Goal: Information Seeking & Learning: Learn about a topic

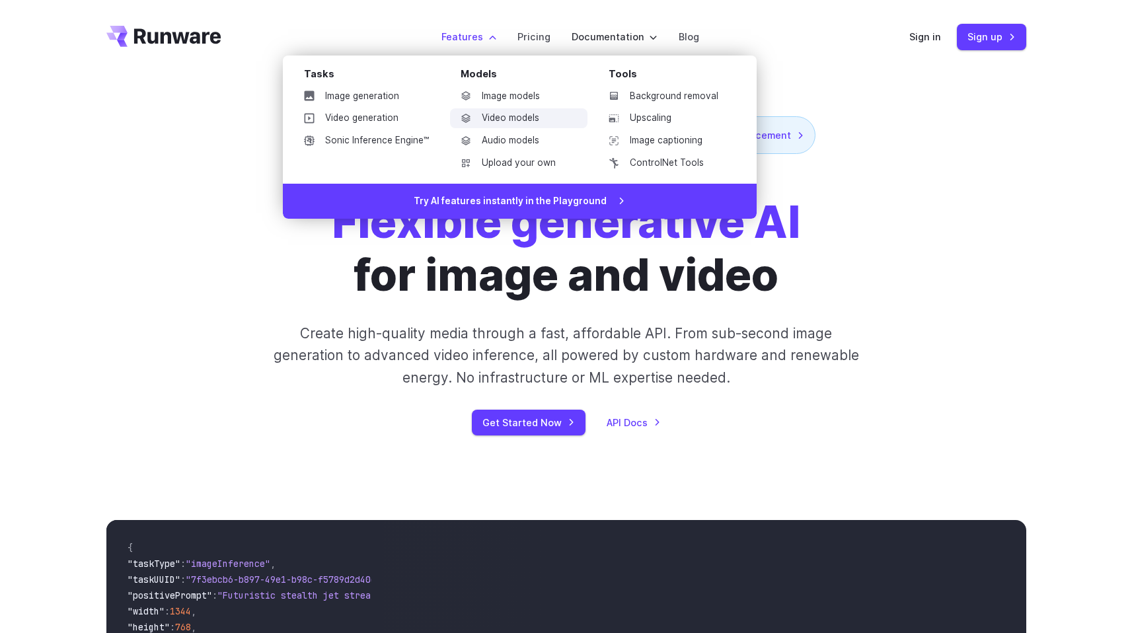
click at [536, 124] on link "Video models" at bounding box center [518, 118] width 137 height 20
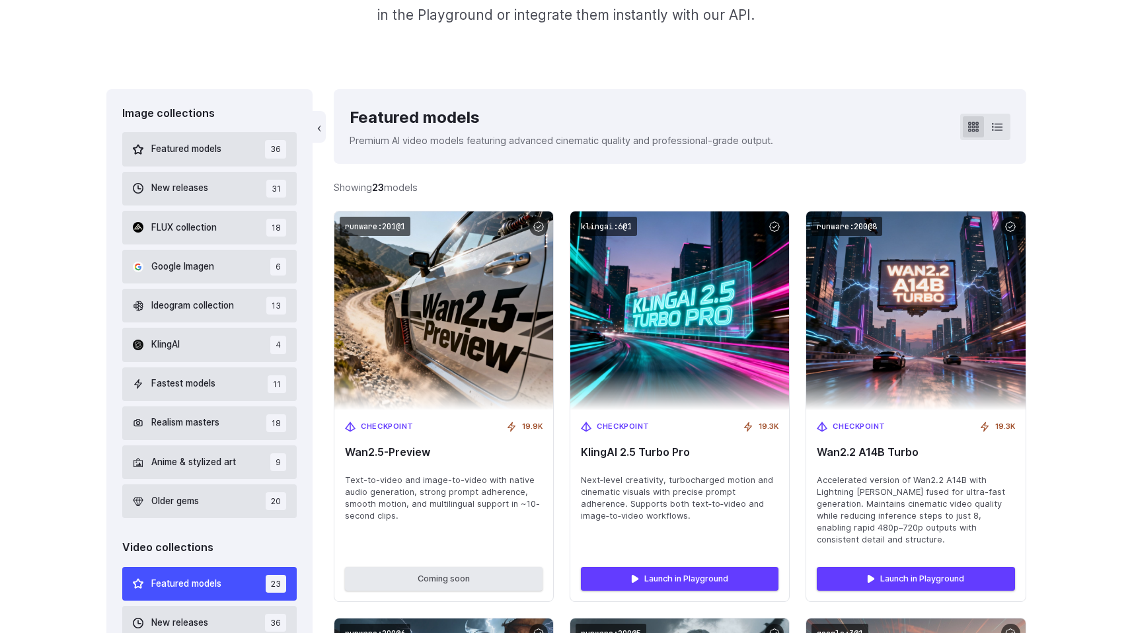
scroll to position [141, 0]
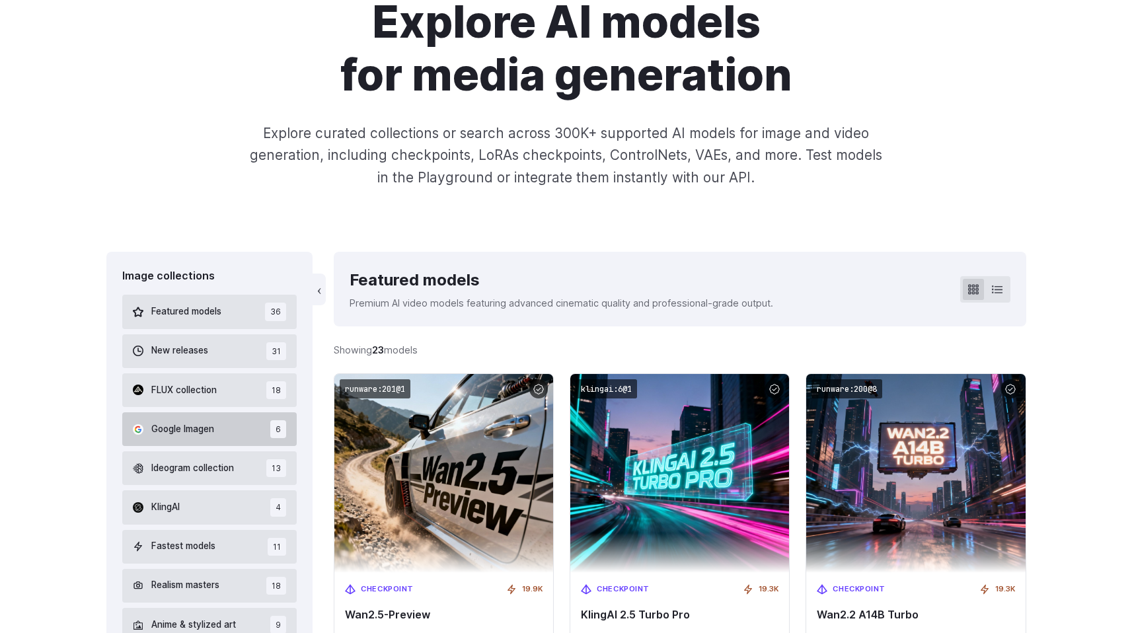
click at [214, 436] on span "Google Imagen" at bounding box center [182, 429] width 63 height 15
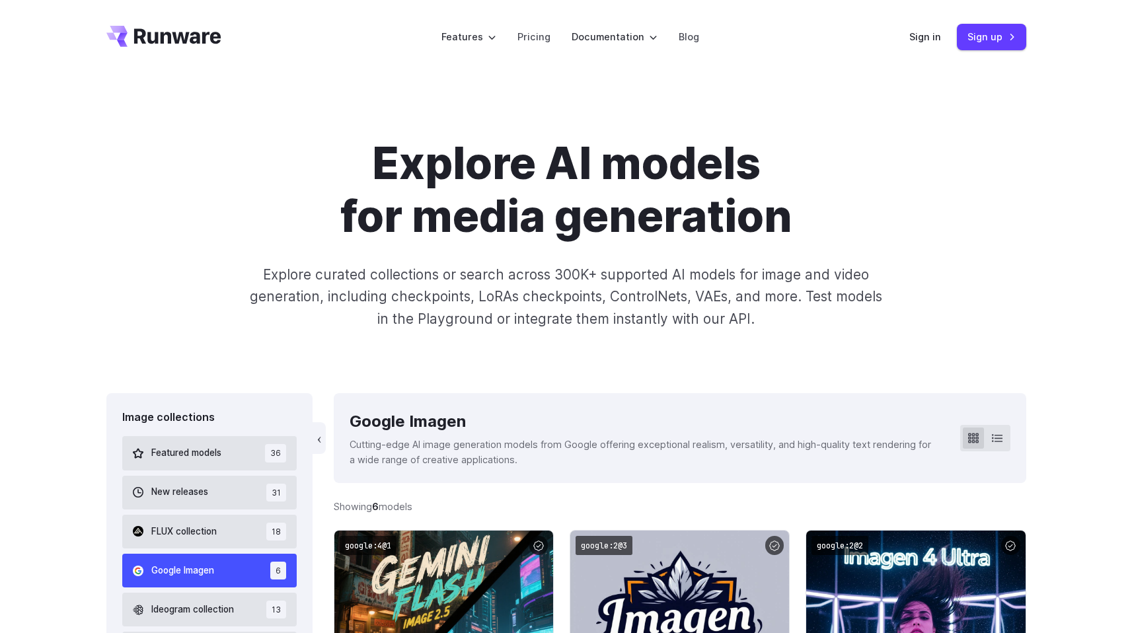
click at [172, 36] on icon "Go to /" at bounding box center [163, 36] width 115 height 21
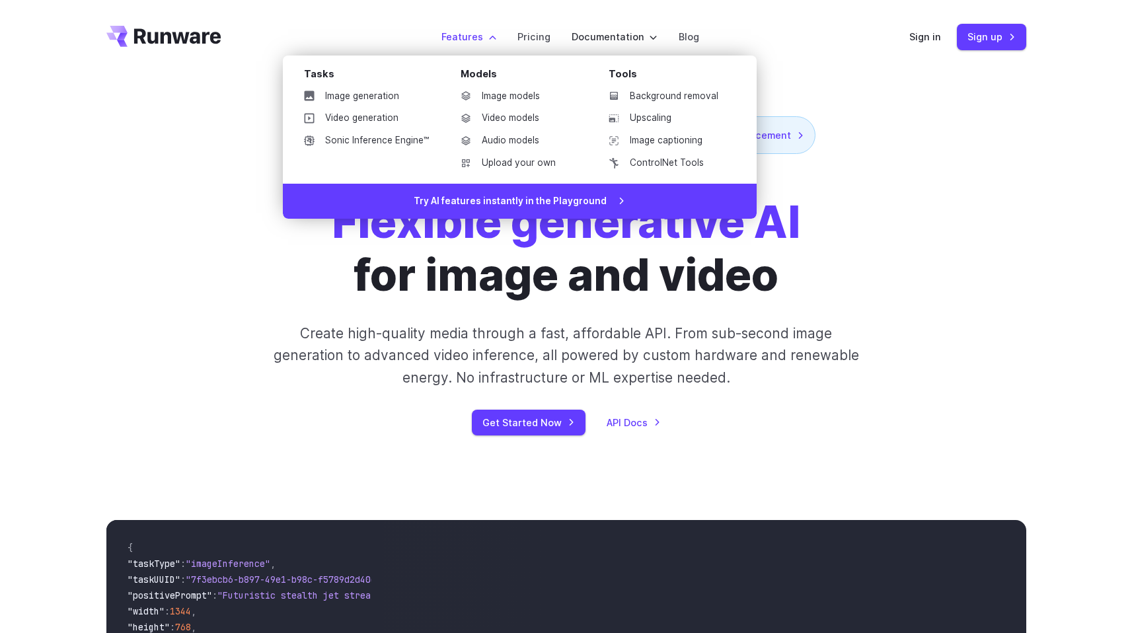
click at [507, 108] on ul "Image models Video models Audio models Upload your own" at bounding box center [518, 130] width 137 height 87
click at [507, 113] on link "Video models" at bounding box center [518, 118] width 137 height 20
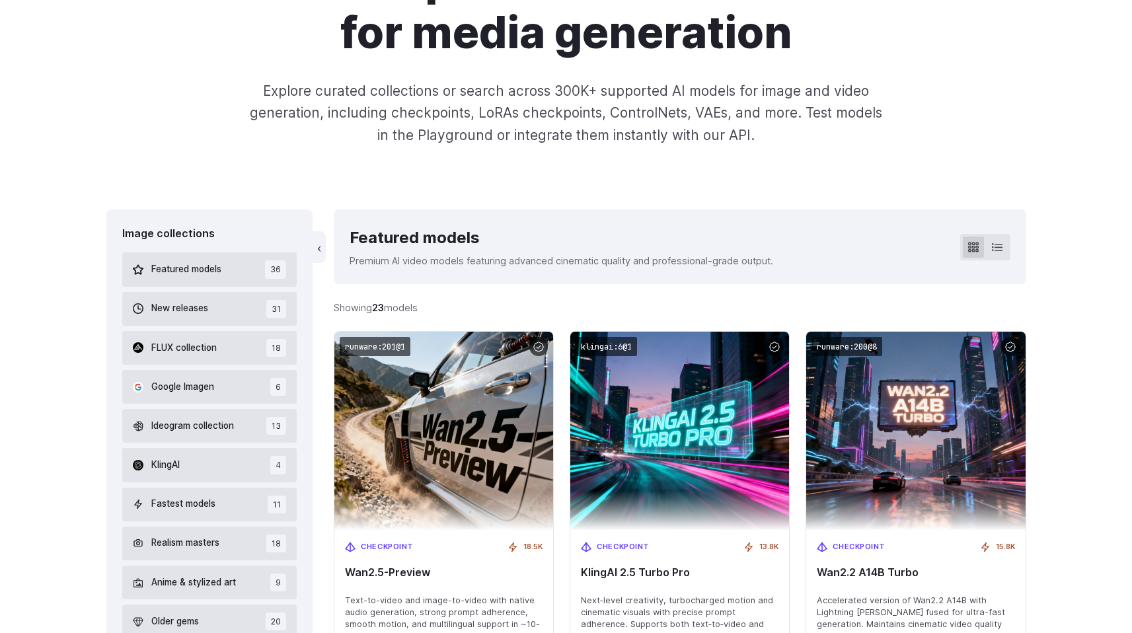
scroll to position [239, 0]
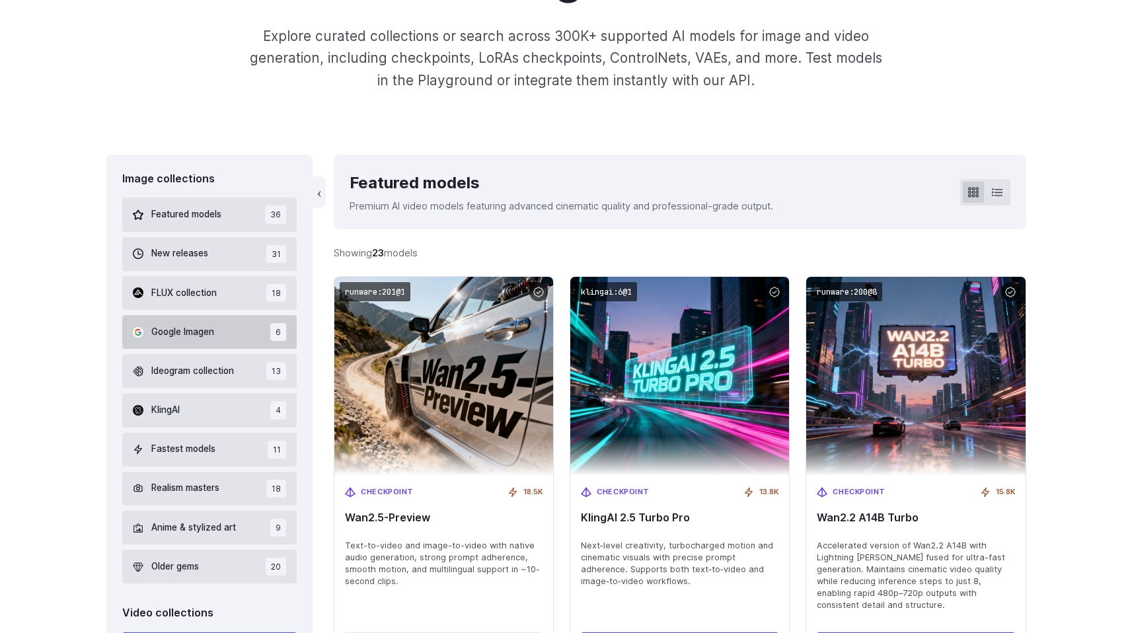
click at [187, 334] on span "Google Imagen" at bounding box center [182, 332] width 63 height 15
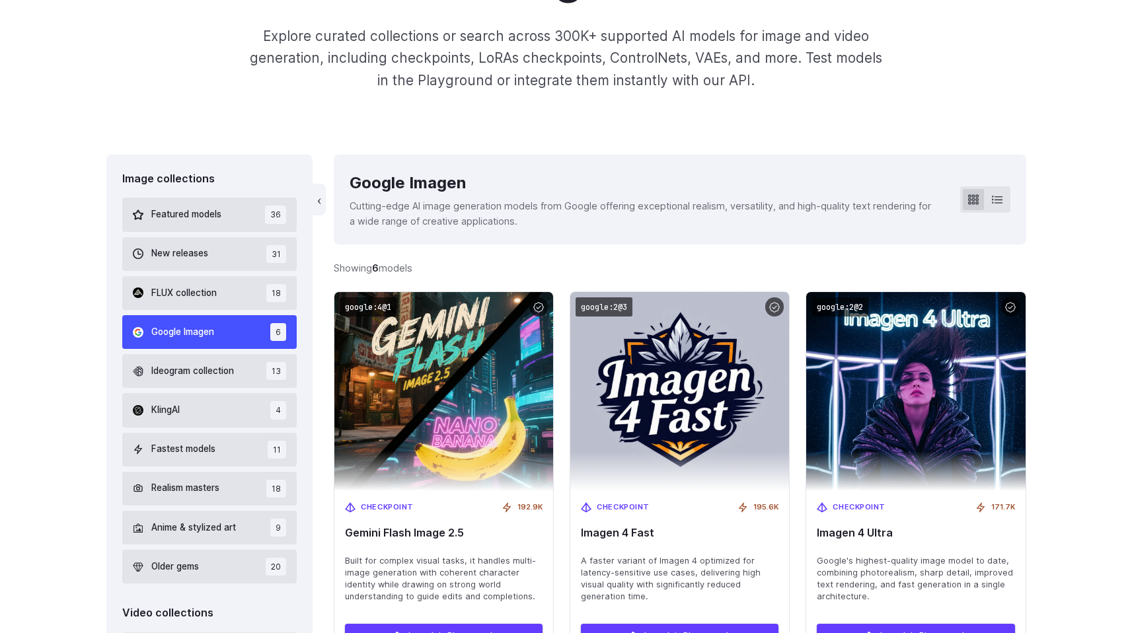
click at [217, 334] on button "Google Imagen 6" at bounding box center [209, 332] width 175 height 34
click at [201, 330] on span "Google Imagen" at bounding box center [182, 332] width 63 height 15
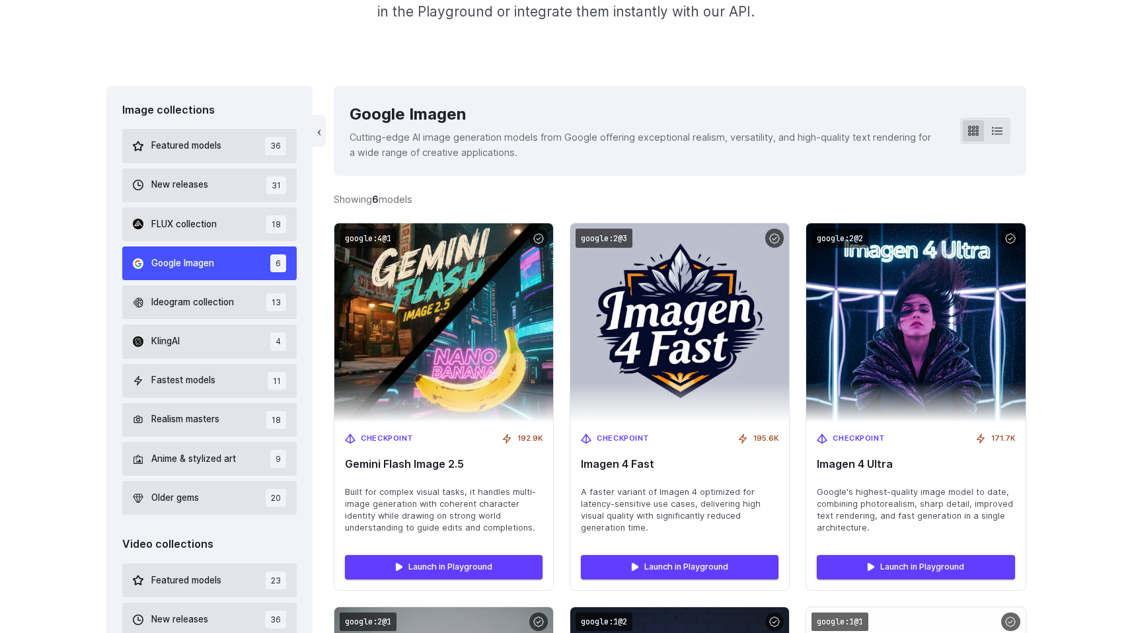
scroll to position [309, 0]
